Goal: Check status: Verify the current state of an ongoing process or item

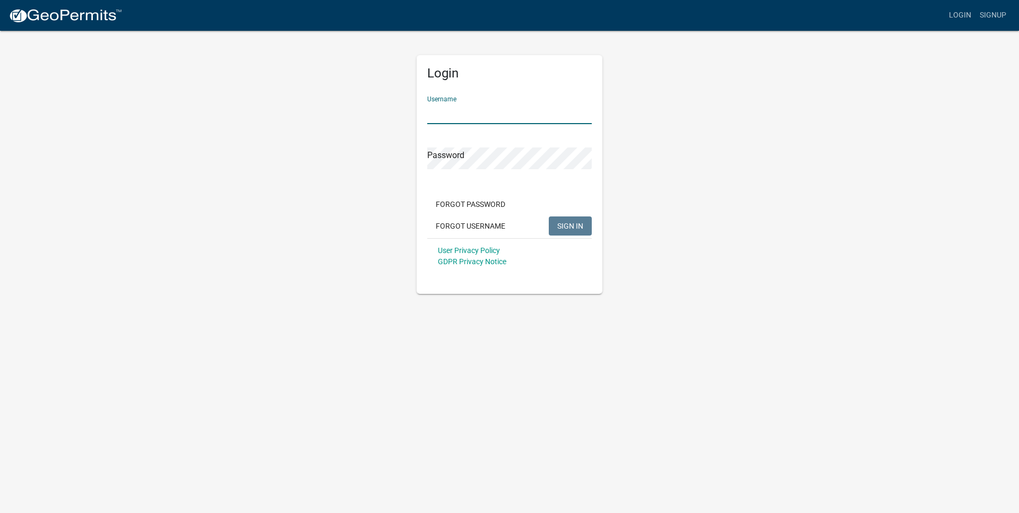
click at [556, 109] on input "Username" at bounding box center [509, 113] width 164 height 22
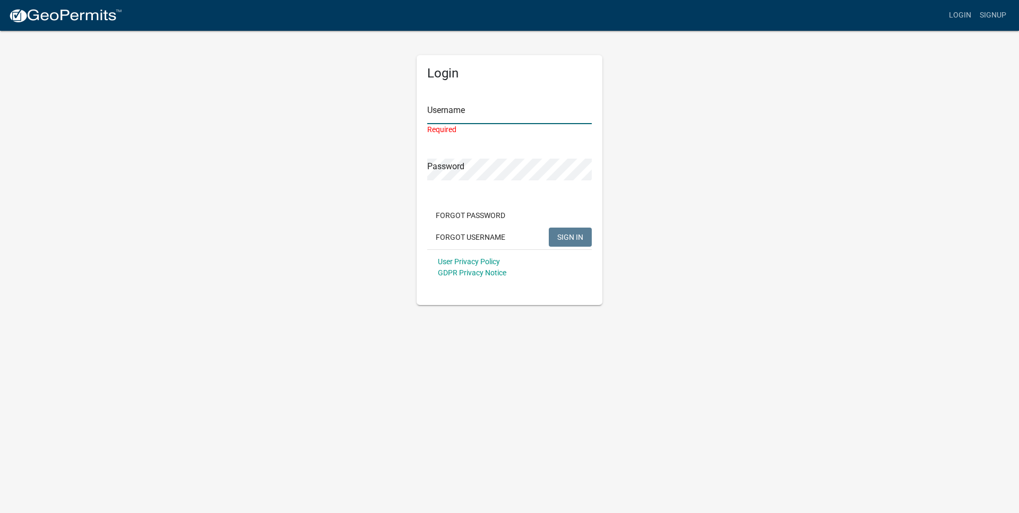
type input "jevans"
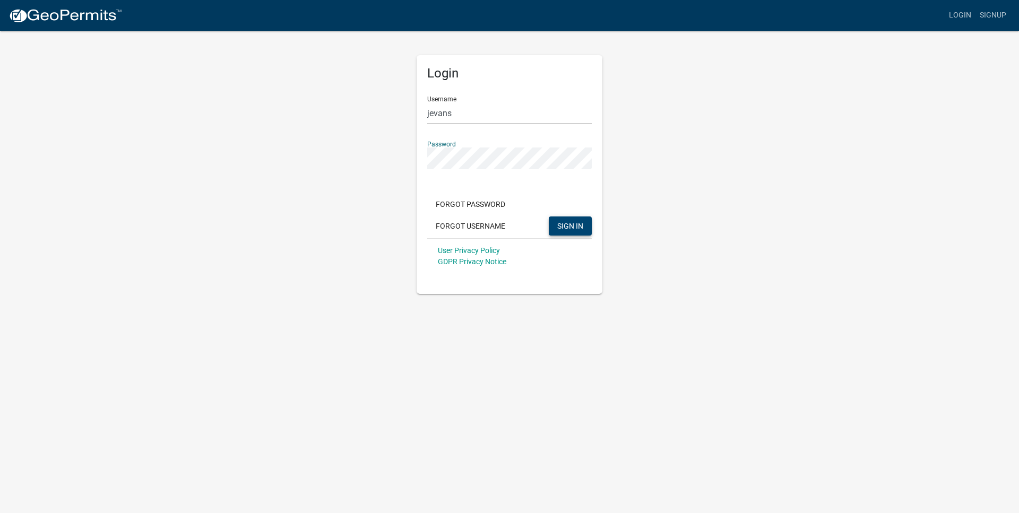
click at [573, 224] on span "SIGN IN" at bounding box center [570, 225] width 26 height 8
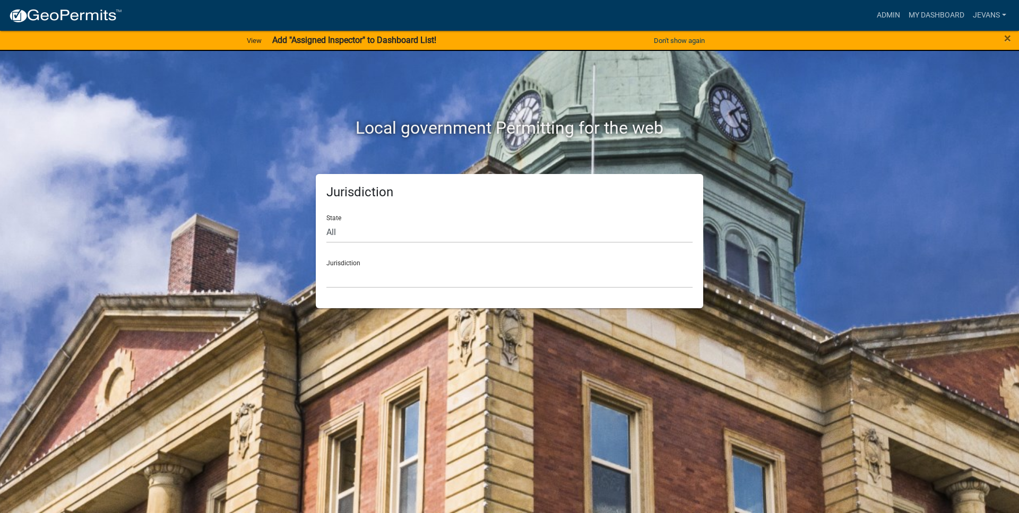
click at [664, 121] on h2 "Local government Permitting for the web" at bounding box center [509, 128] width 589 height 20
click at [899, 16] on link "Admin" at bounding box center [888, 15] width 32 height 20
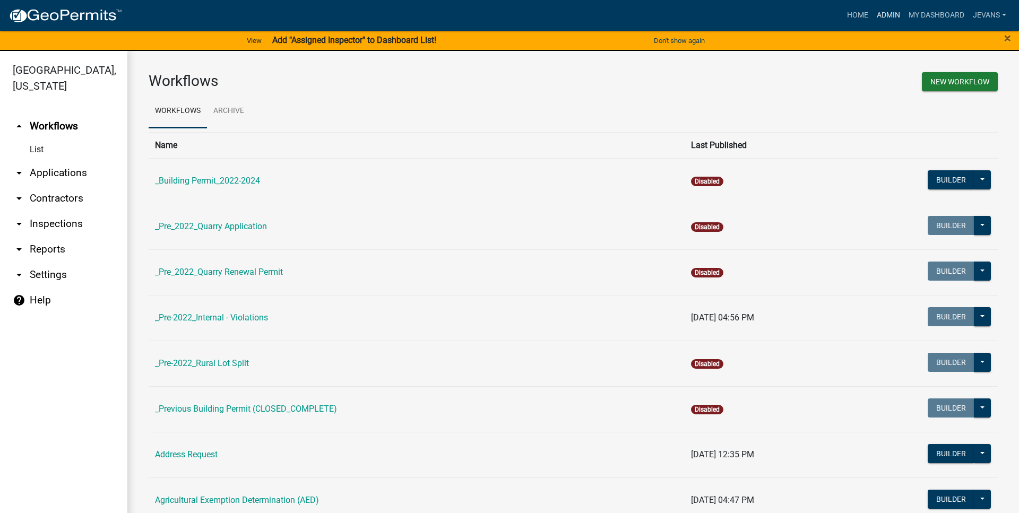
click at [891, 9] on link "Admin" at bounding box center [888, 15] width 32 height 20
click at [887, 14] on link "Admin" at bounding box center [888, 15] width 32 height 20
click at [908, 18] on link "My Dashboard" at bounding box center [936, 15] width 64 height 20
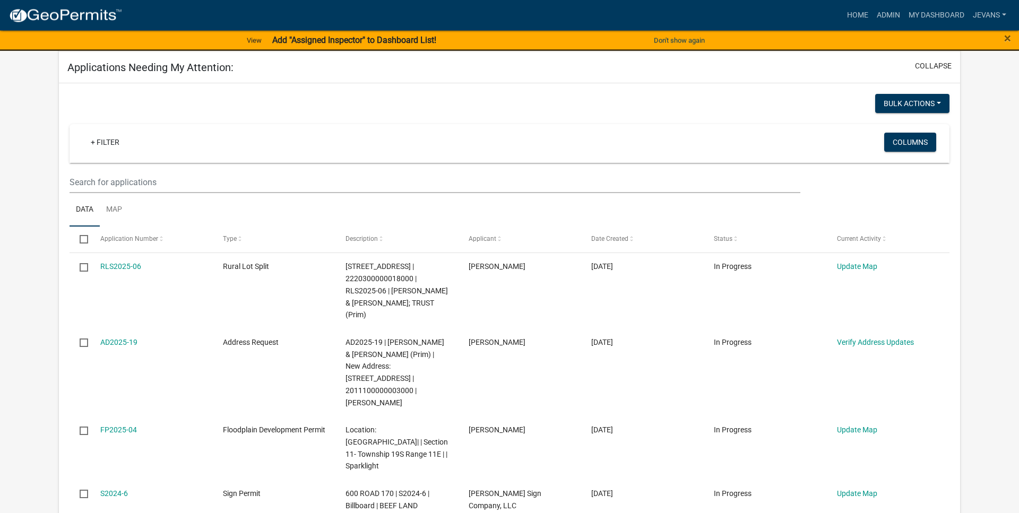
scroll to position [162, 0]
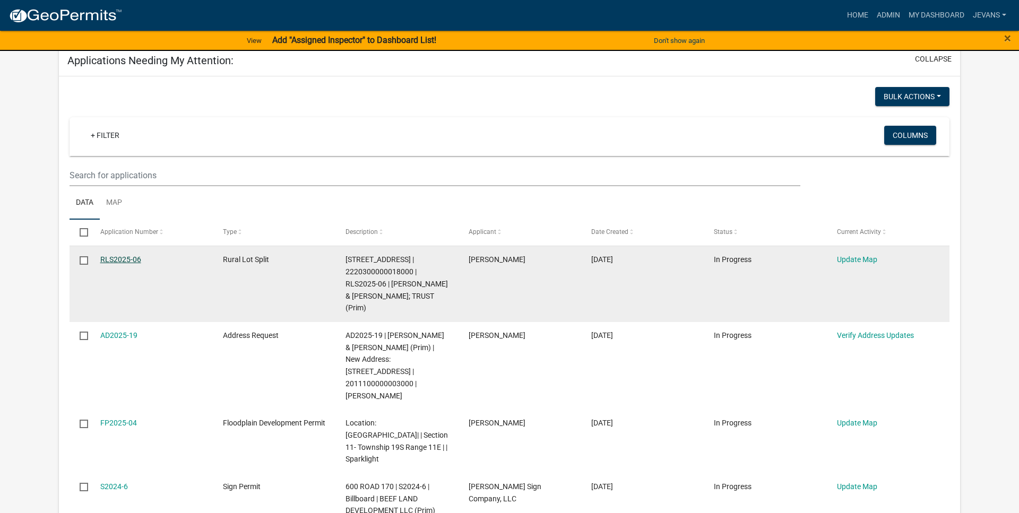
click at [138, 261] on link "RLS2025-06" at bounding box center [120, 259] width 41 height 8
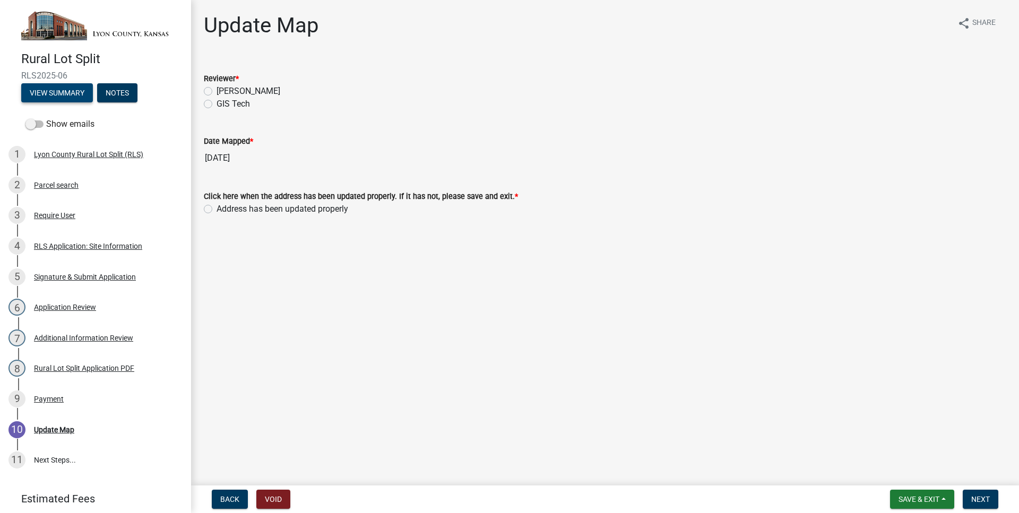
click at [59, 99] on button "View Summary" at bounding box center [57, 92] width 72 height 19
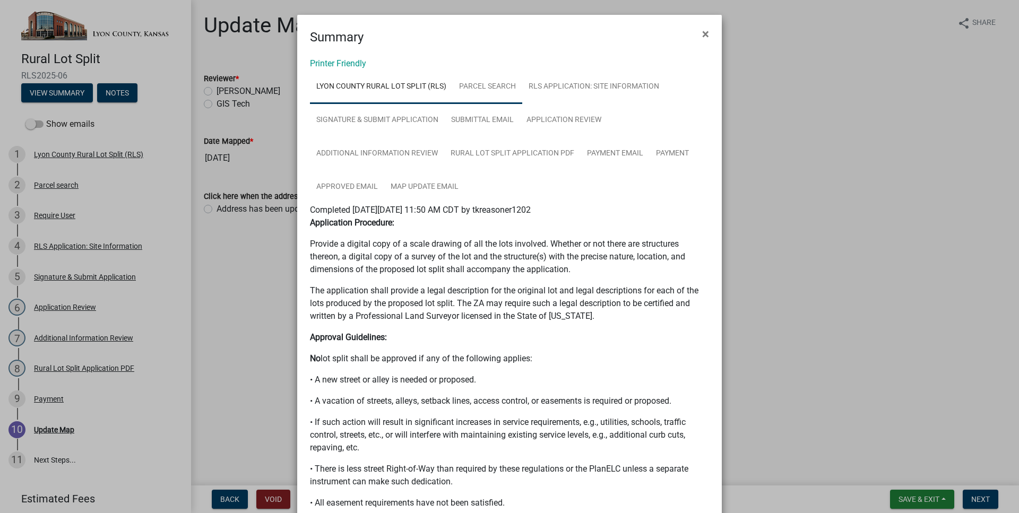
click at [505, 89] on link "Parcel search" at bounding box center [488, 87] width 70 height 34
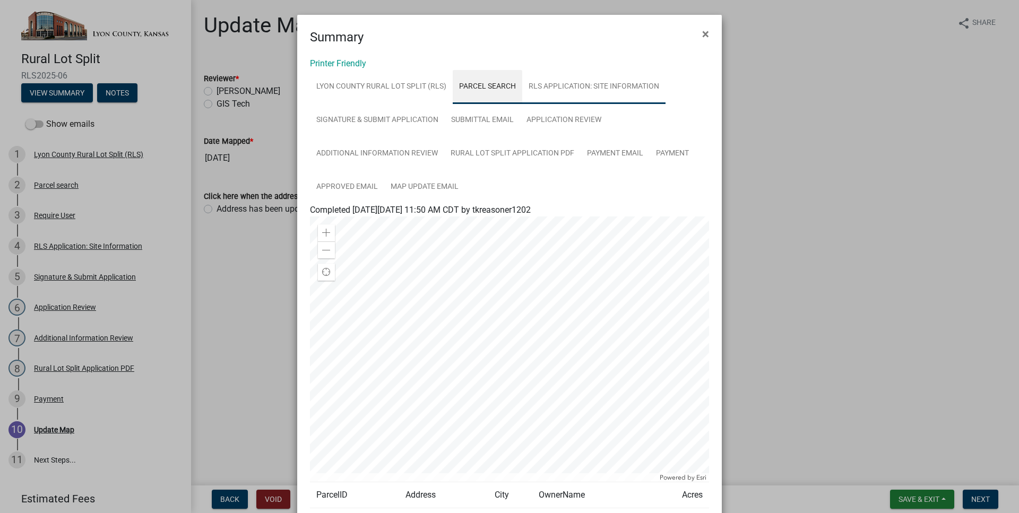
click at [549, 92] on link "RLS Application: Site Information" at bounding box center [593, 87] width 143 height 34
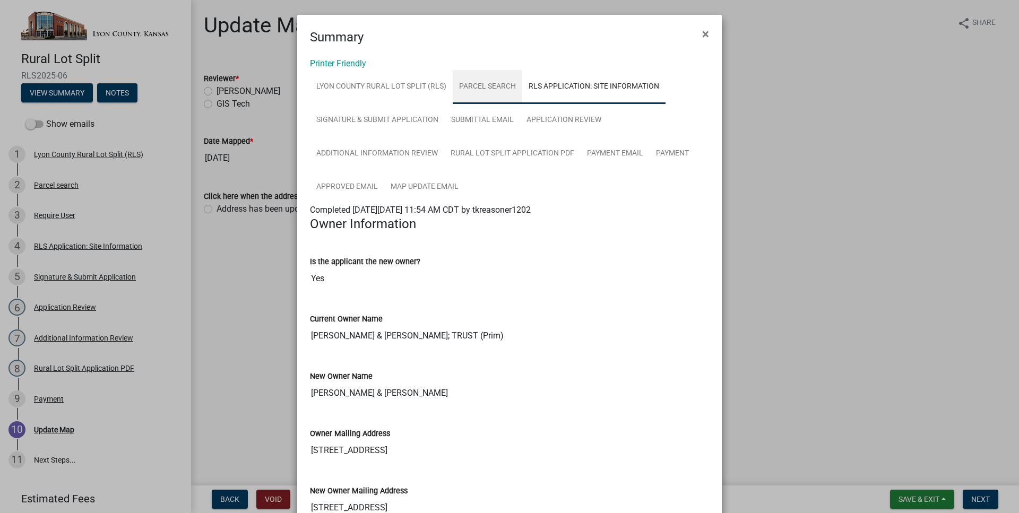
click at [514, 82] on link "Parcel search" at bounding box center [488, 87] width 70 height 34
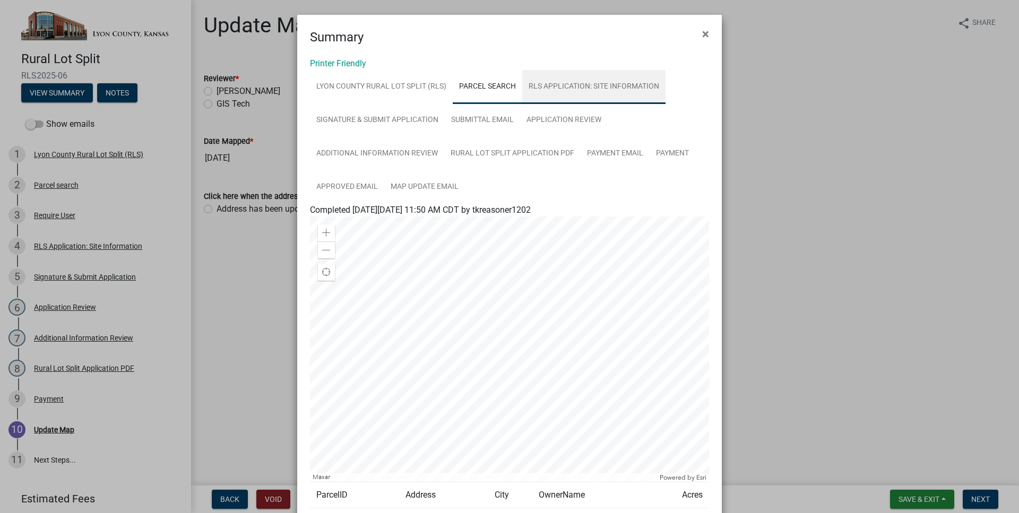
click at [634, 90] on link "RLS Application: Site Information" at bounding box center [593, 87] width 143 height 34
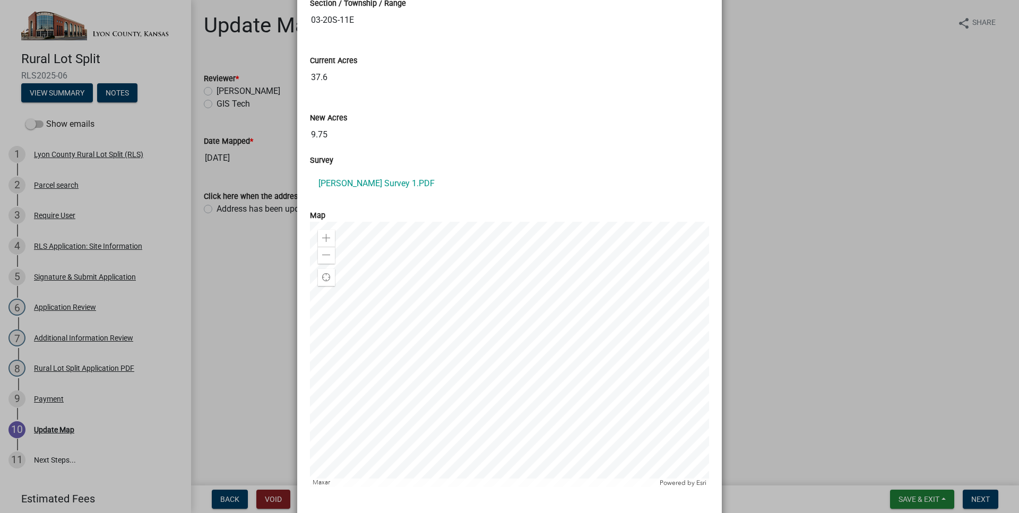
scroll to position [786, 0]
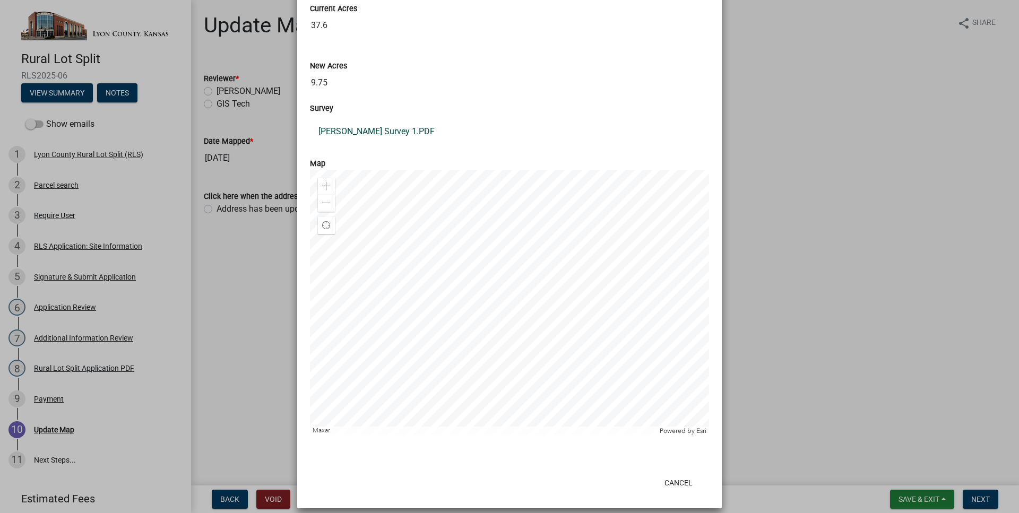
click at [387, 129] on link "[PERSON_NAME] Survey 1.PDF" at bounding box center [509, 131] width 399 height 25
